Goal: Find specific page/section: Find specific page/section

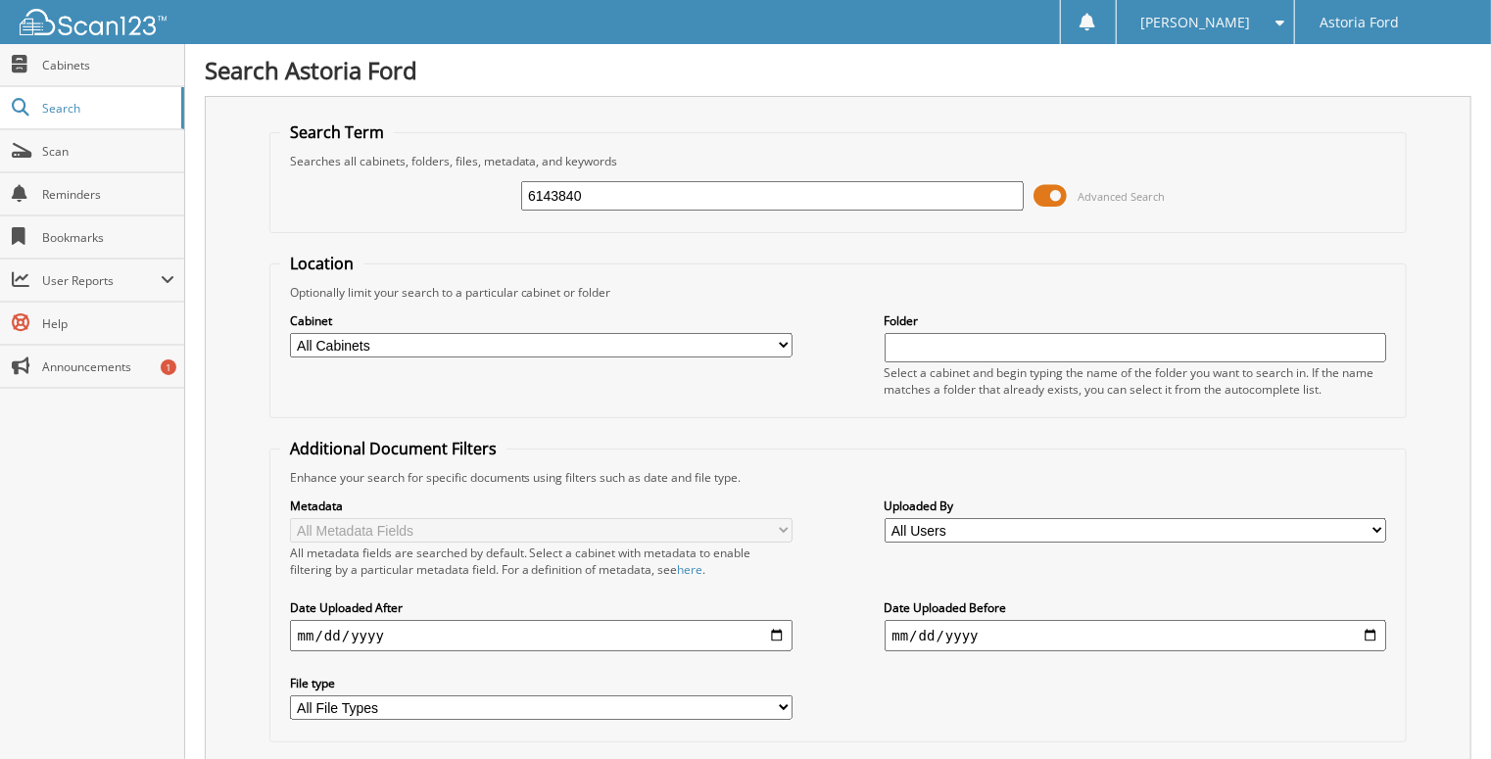
type input "6143840"
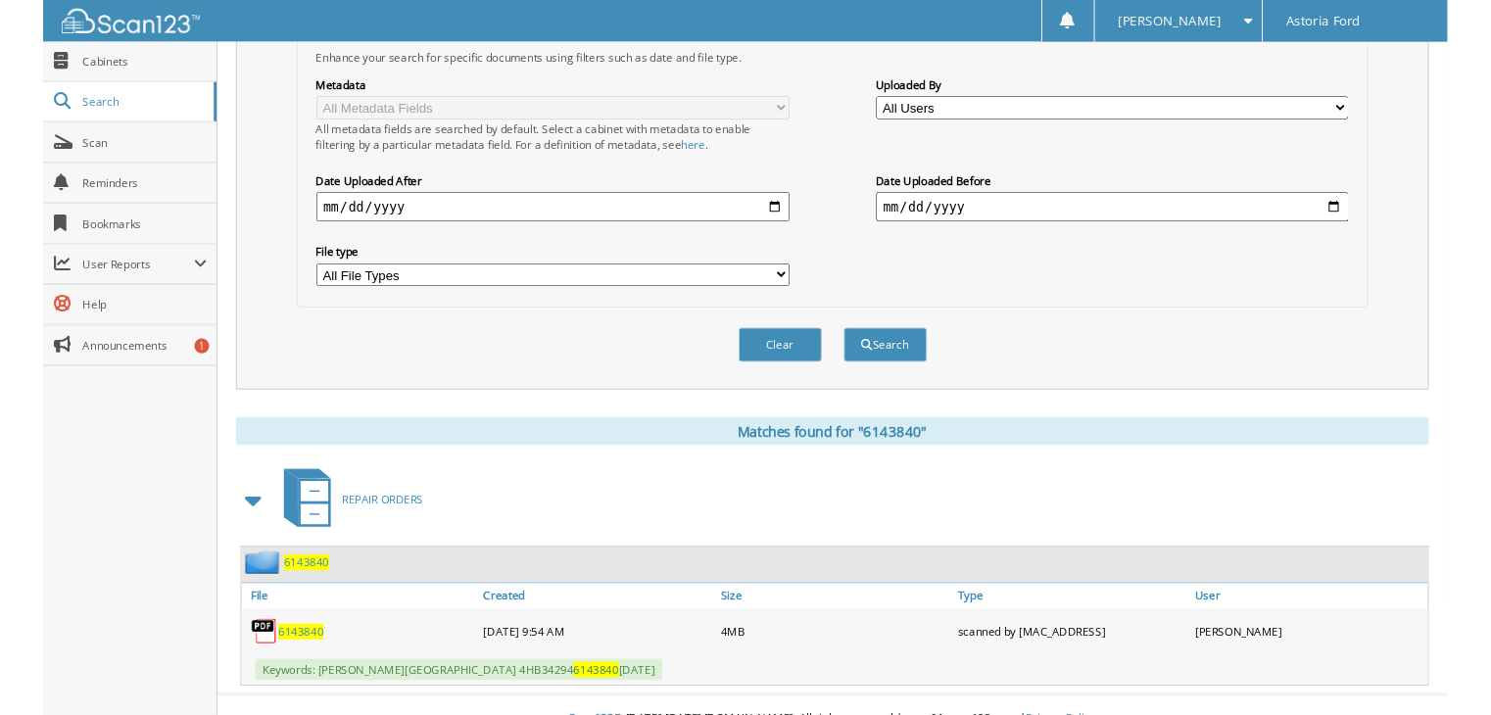
scroll to position [422, 0]
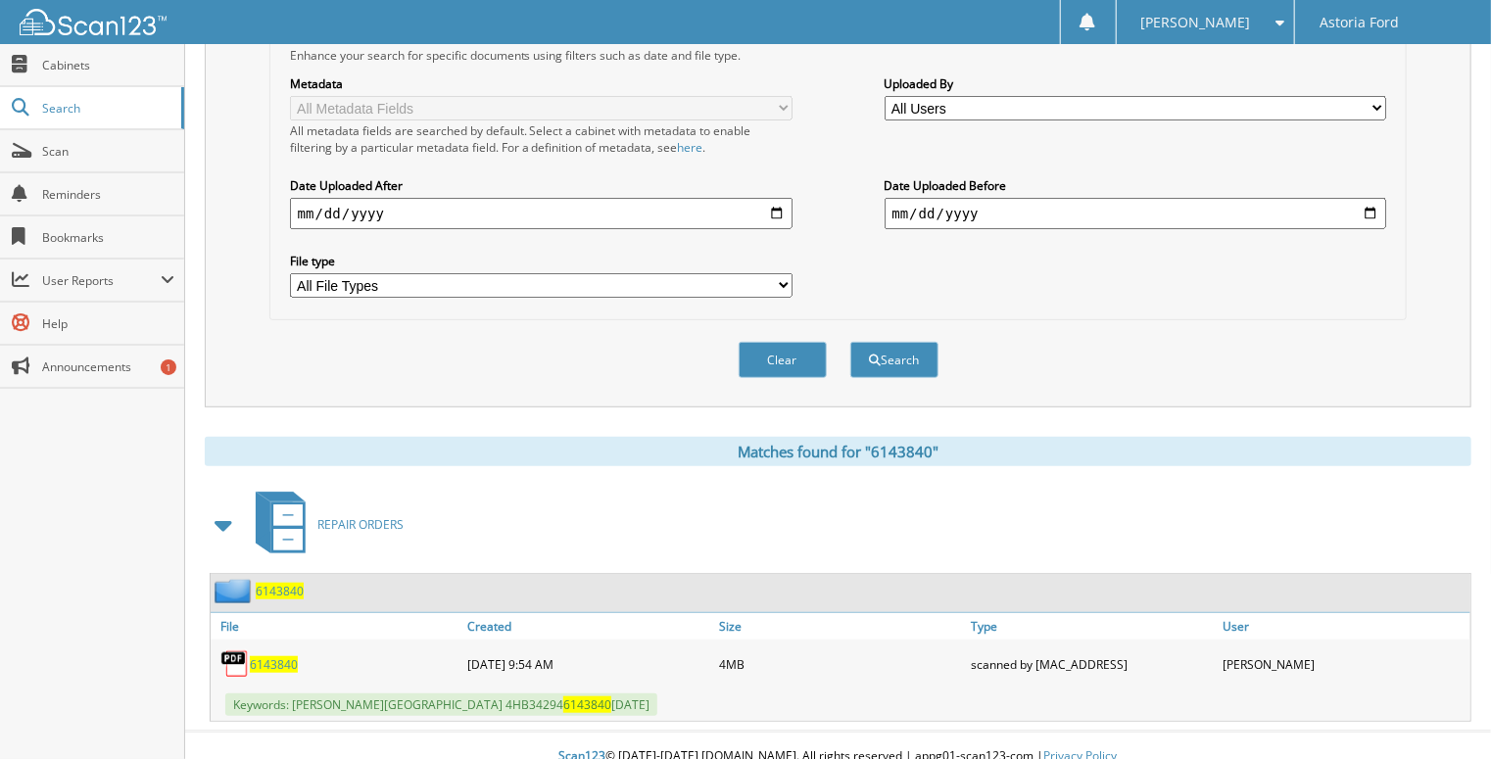
click at [276, 656] on span "6143840" at bounding box center [274, 664] width 48 height 17
